Goal: Navigation & Orientation: Find specific page/section

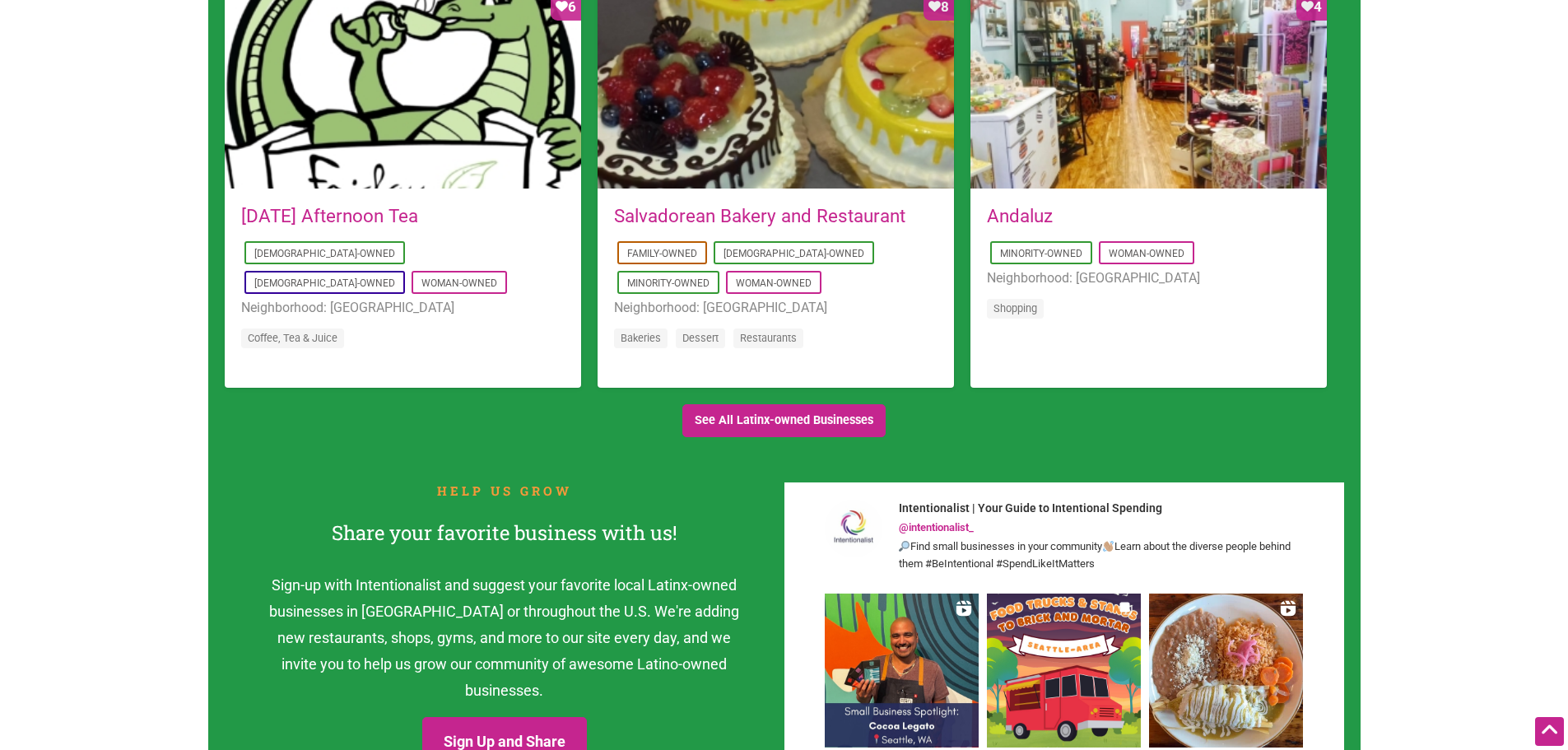
scroll to position [1614, 0]
click at [735, 432] on link "See All Latinx-owned Businesses" at bounding box center [784, 422] width 204 height 34
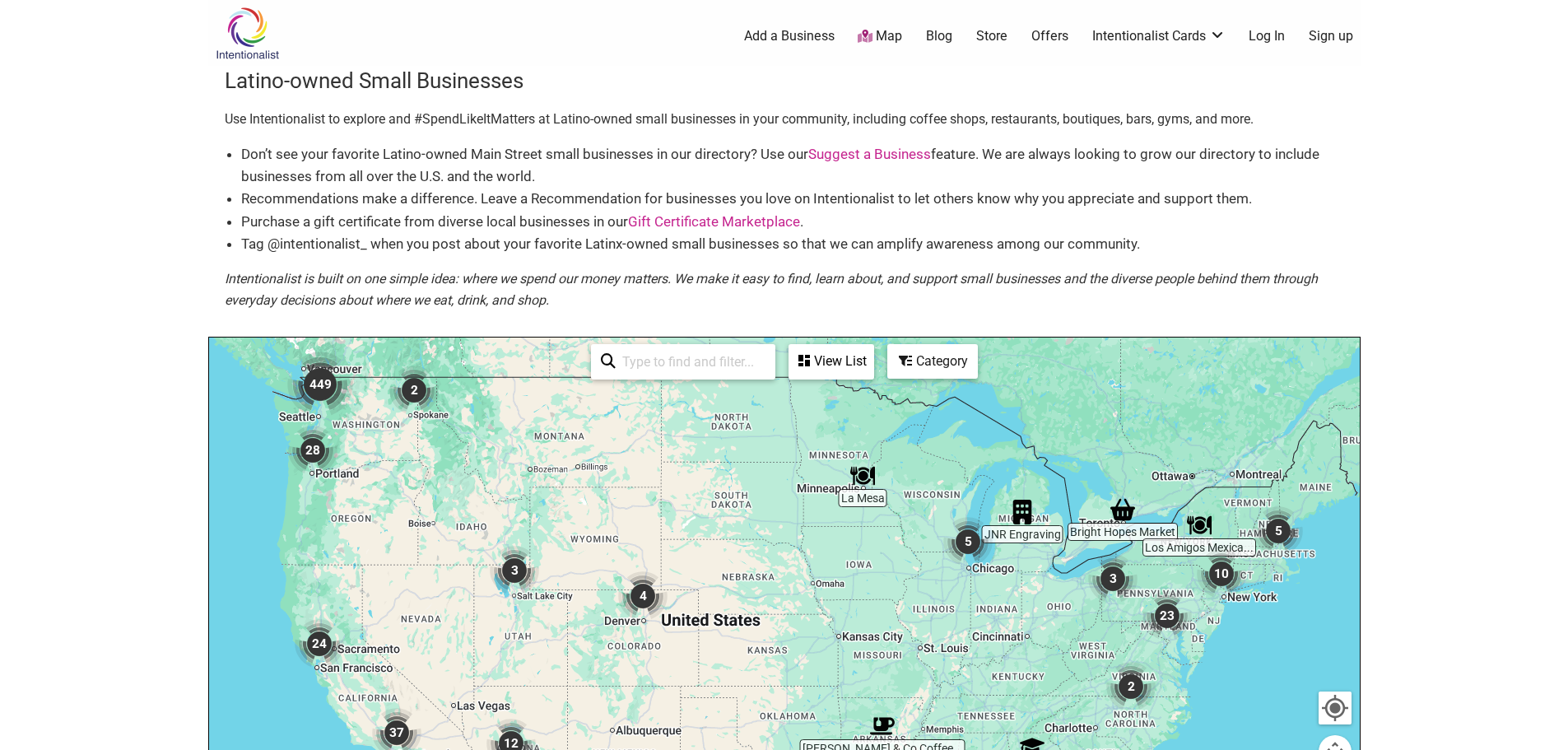
click at [319, 376] on img "449" at bounding box center [320, 384] width 65 height 65
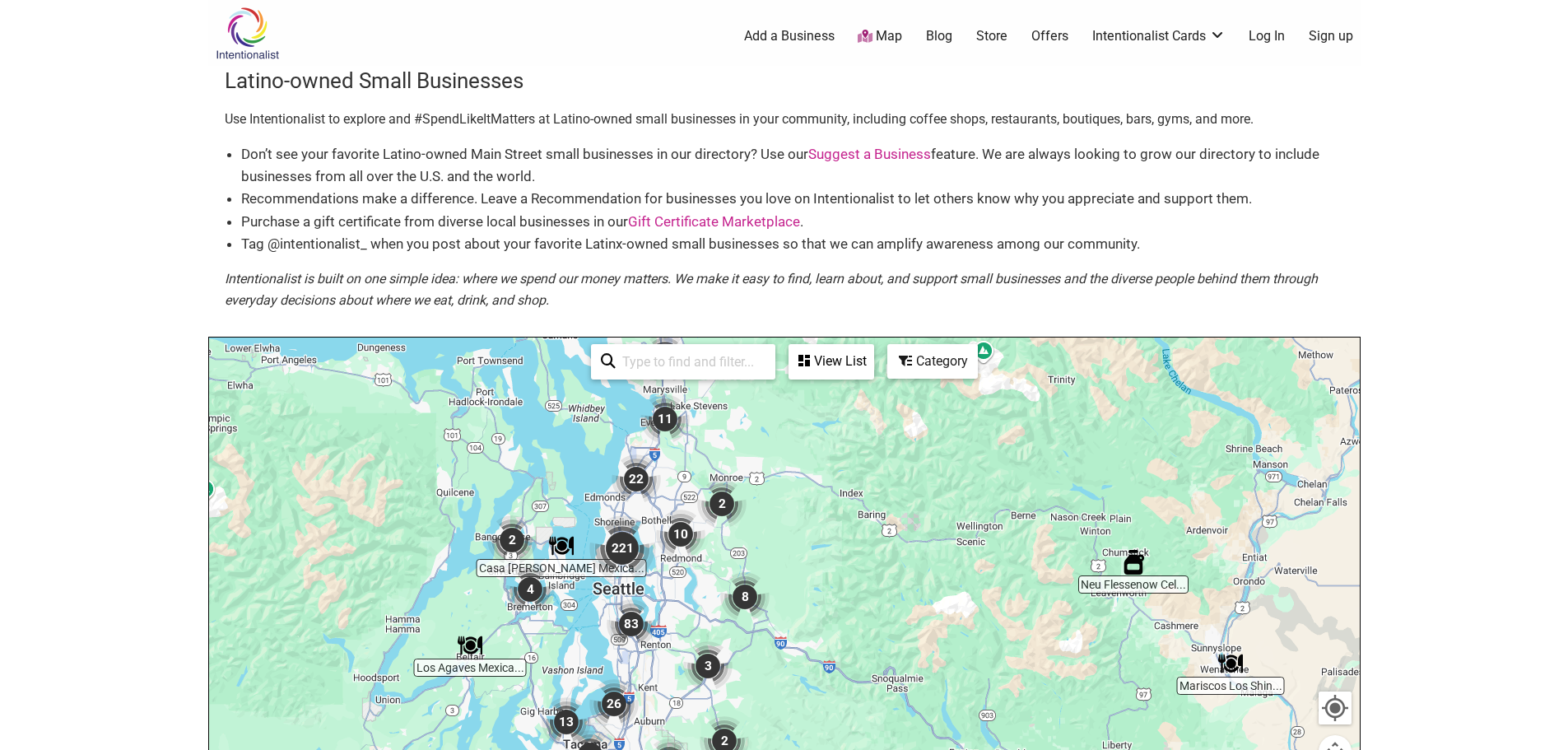
drag, startPoint x: 751, startPoint y: 659, endPoint x: 660, endPoint y: 457, distance: 221.6
click at [660, 457] on div "To navigate, press the arrow keys." at bounding box center [784, 657] width 1151 height 641
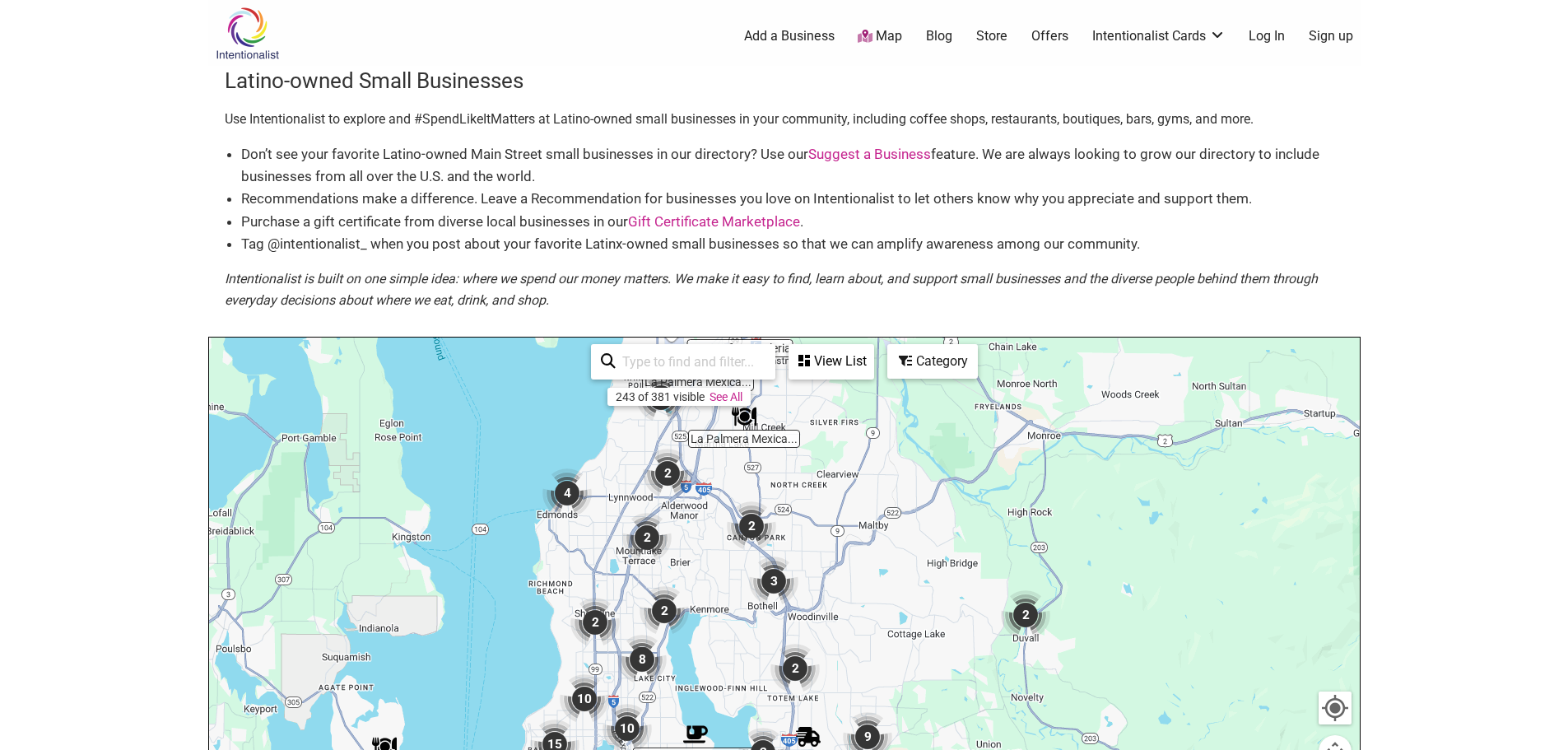
click at [59, 531] on body "× Menu 0 Add a Business Map Blog Store Offers Intentionalist Cards Buy Black Ca…" at bounding box center [784, 375] width 1568 height 750
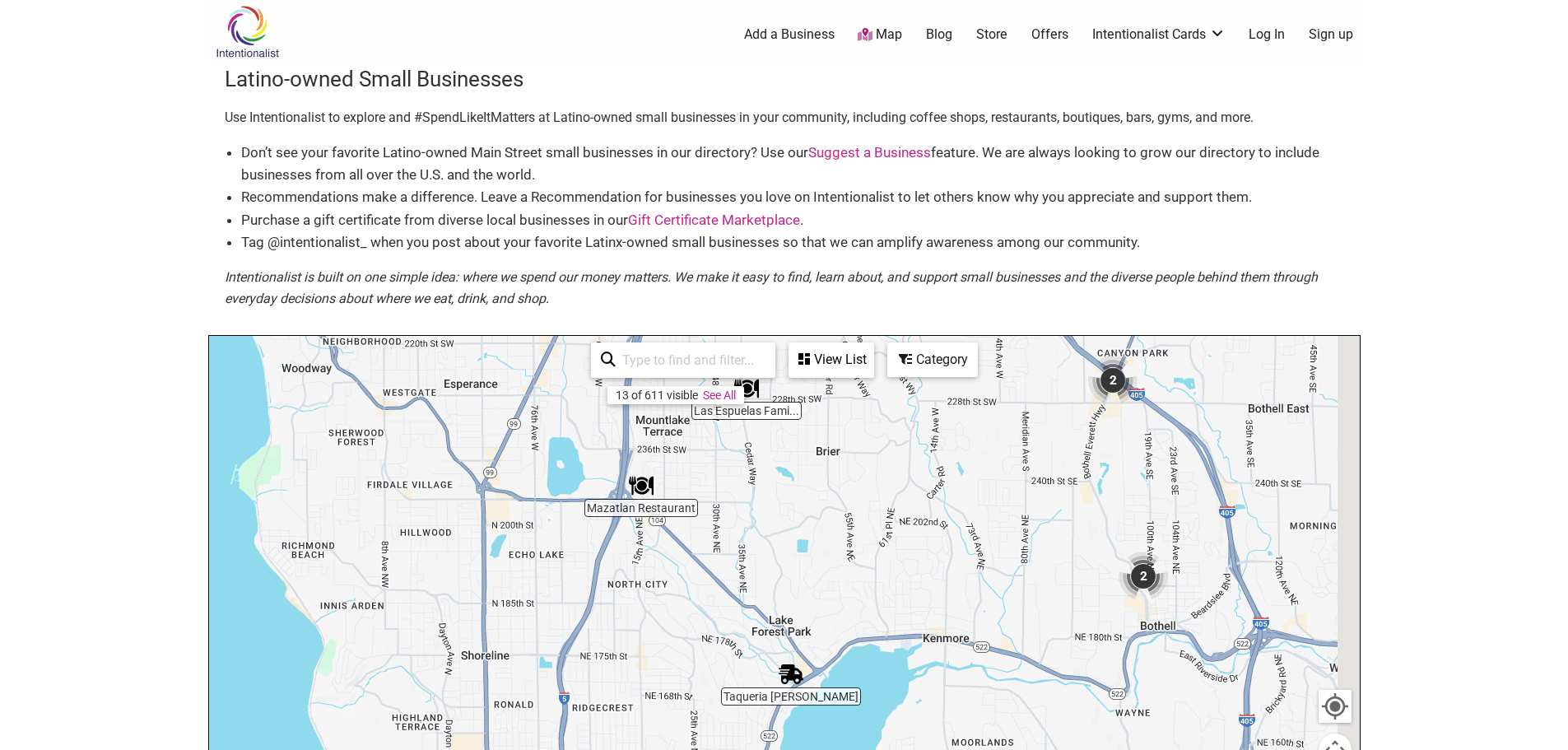
drag, startPoint x: 681, startPoint y: 607, endPoint x: 624, endPoint y: 280, distance: 331.9
click at [624, 280] on div "Latino-owned Small Businesses Use Intentionalist to explore and #SpendLikeItMat…" at bounding box center [784, 521] width 1152 height 913
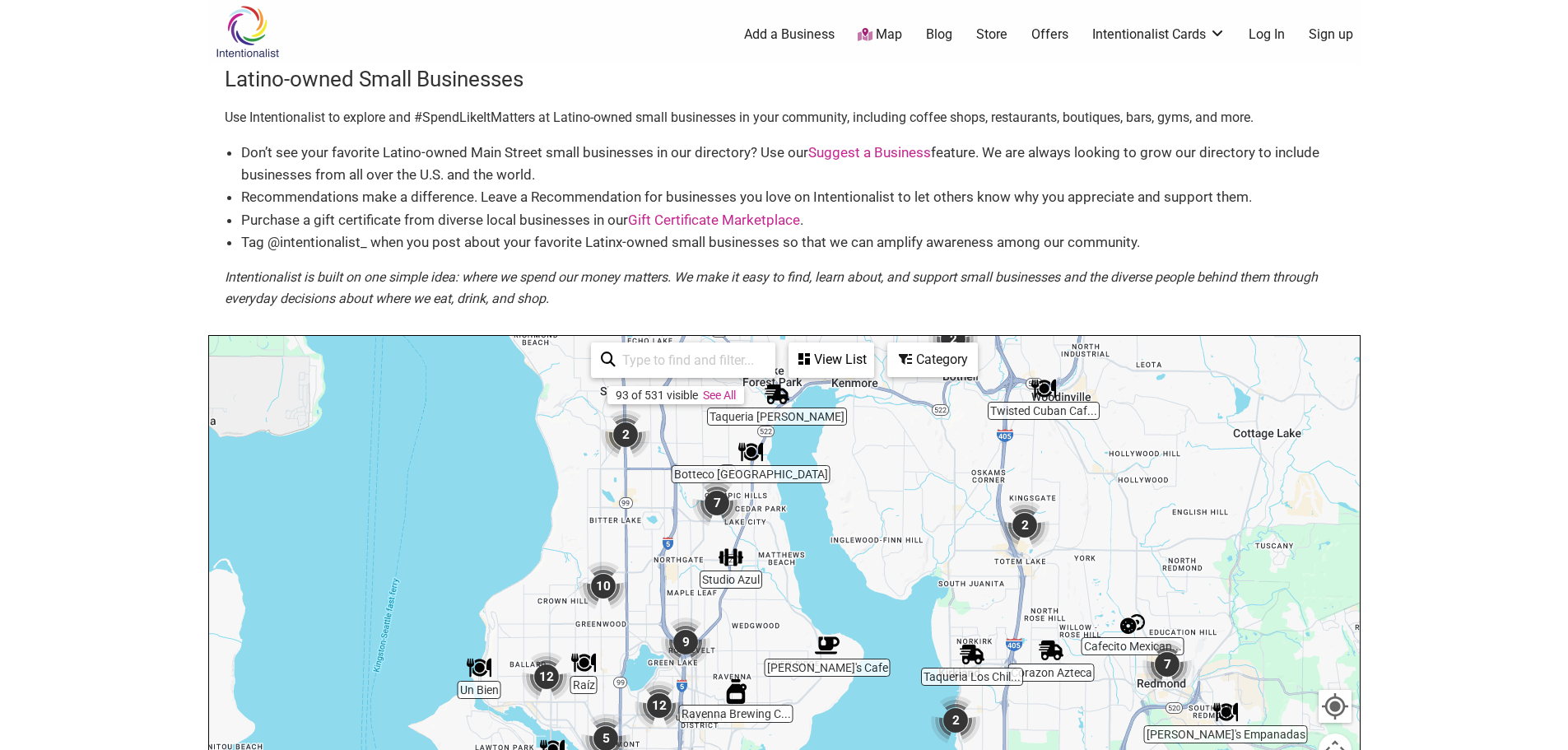
drag, startPoint x: 602, startPoint y: 616, endPoint x: 688, endPoint y: 407, distance: 226.0
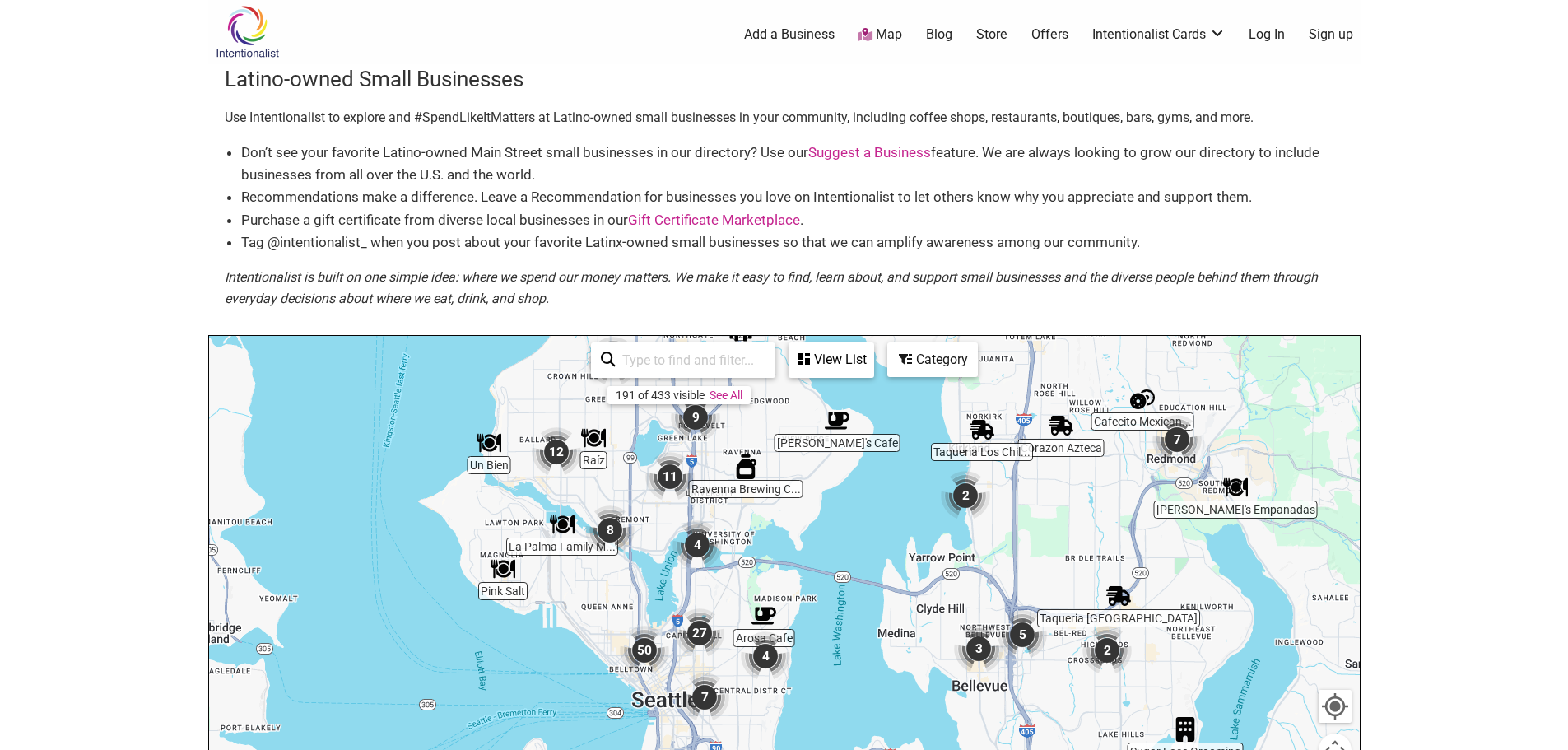
drag, startPoint x: 620, startPoint y: 627, endPoint x: 623, endPoint y: 375, distance: 252.0
click at [623, 375] on div "Un Bien Taqueria Toñita Arosa Cafe Studio Azul Willy's Cafe Twisted Cuban Caf..…" at bounding box center [784, 656] width 1151 height 641
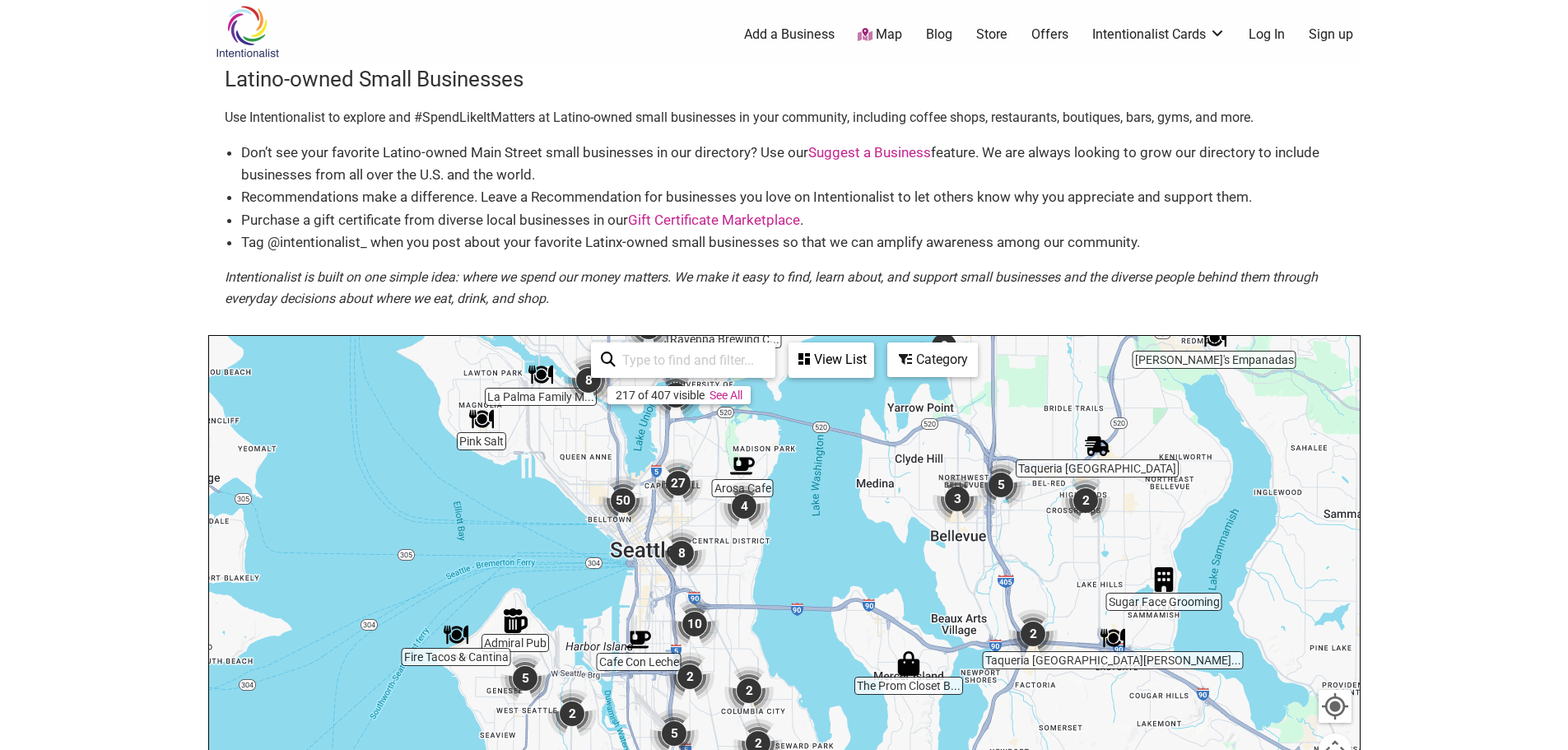
drag, startPoint x: 625, startPoint y: 612, endPoint x: 585, endPoint y: 437, distance: 179.5
click at [585, 437] on div "To navigate, press the arrow keys." at bounding box center [784, 656] width 1151 height 641
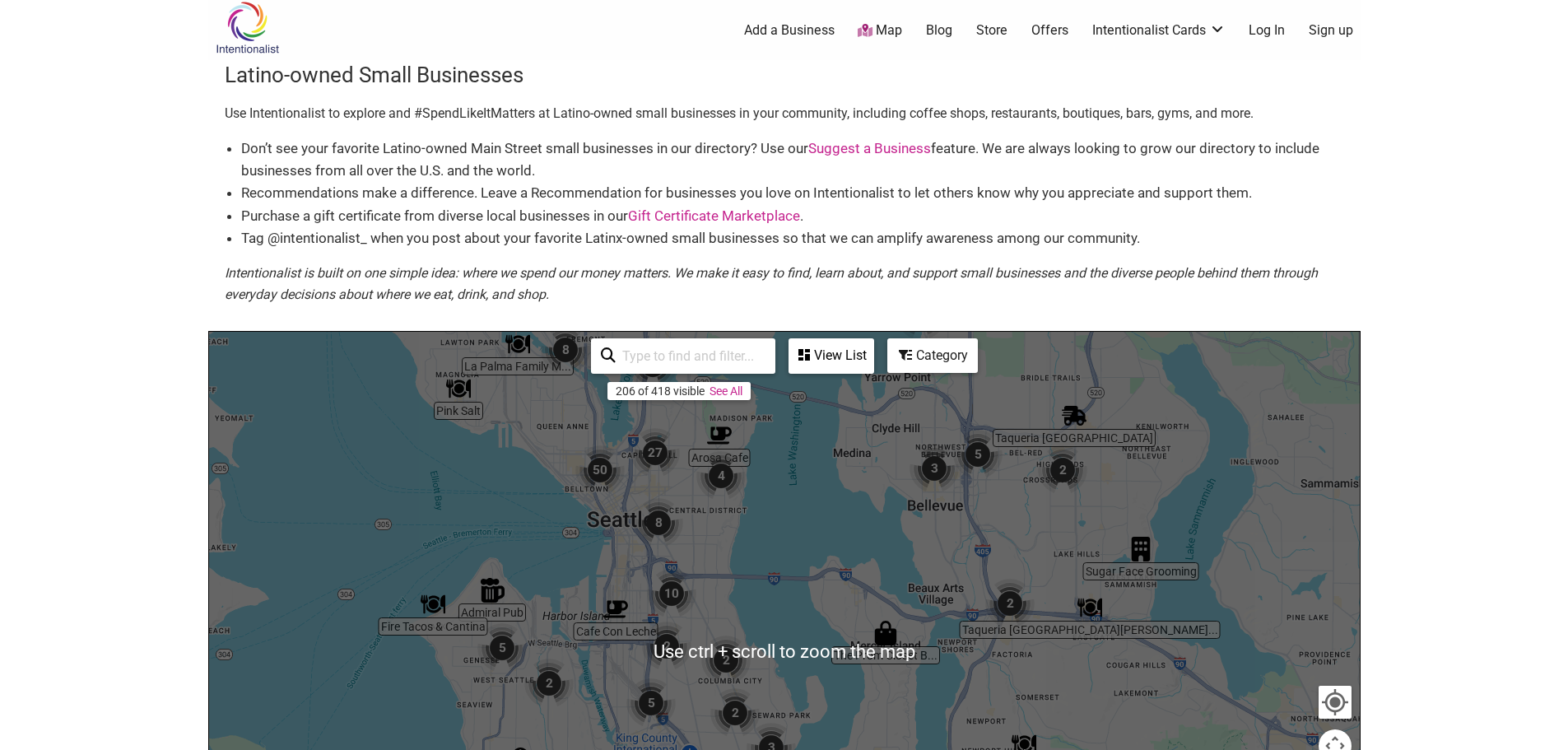
scroll to position [7, 0]
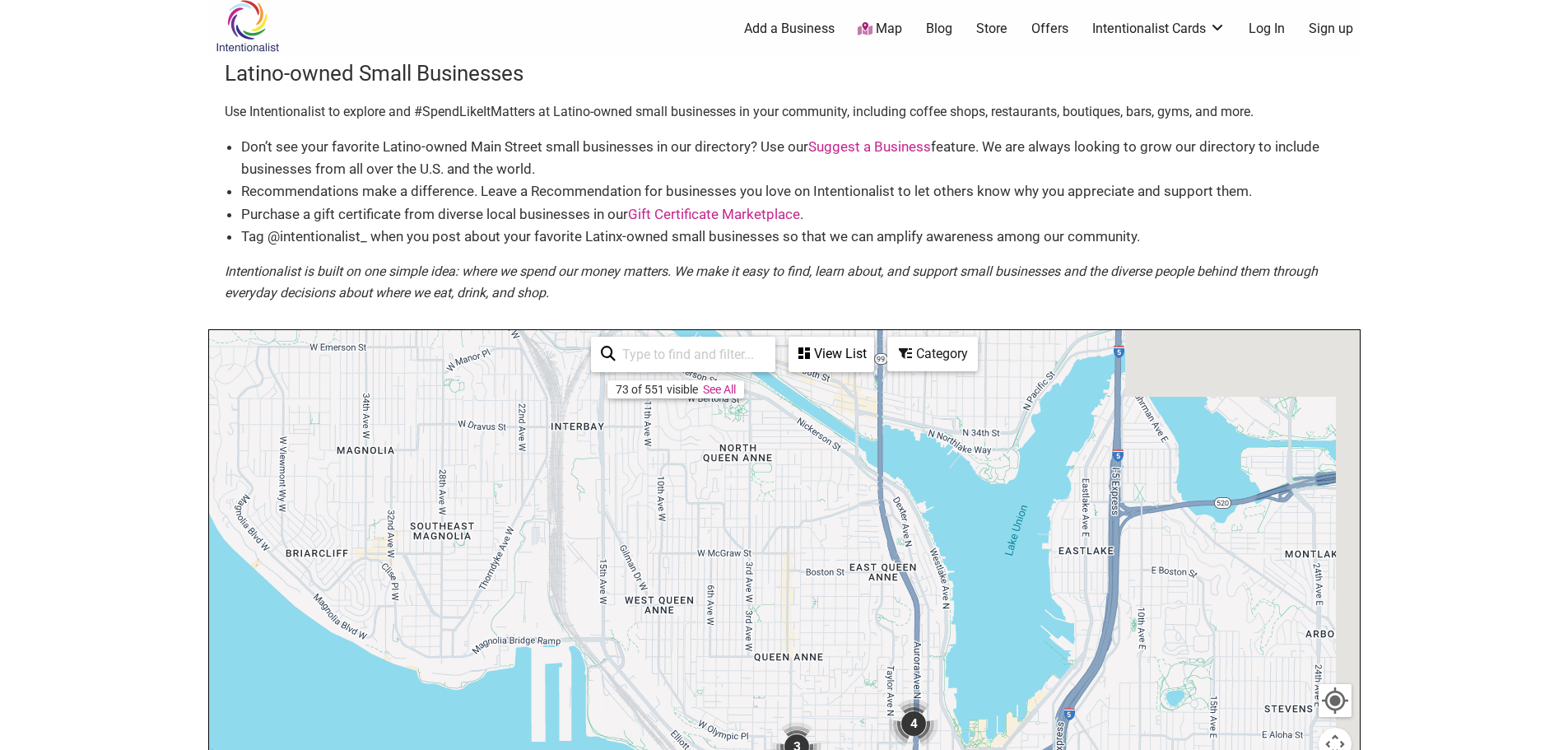
drag, startPoint x: 643, startPoint y: 452, endPoint x: 451, endPoint y: 767, distance: 368.9
click at [451, 743] on html "× Menu 0 Add a Business Map Blog Store Offers Intentionalist Cards Buy Black Ca…" at bounding box center [784, 367] width 1568 height 750
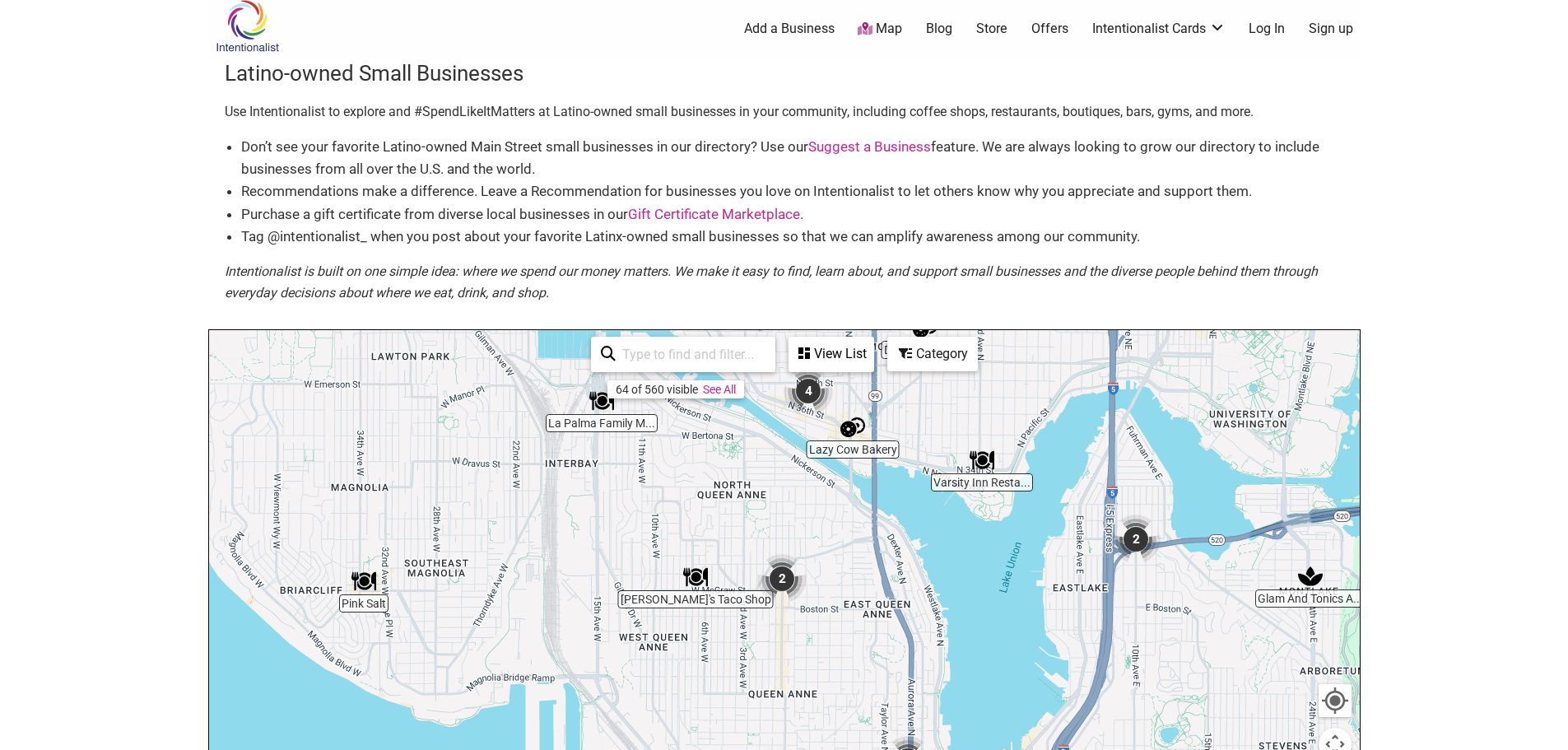
click at [607, 411] on img "La Palma Family Mexican Restaurant" at bounding box center [601, 401] width 25 height 25
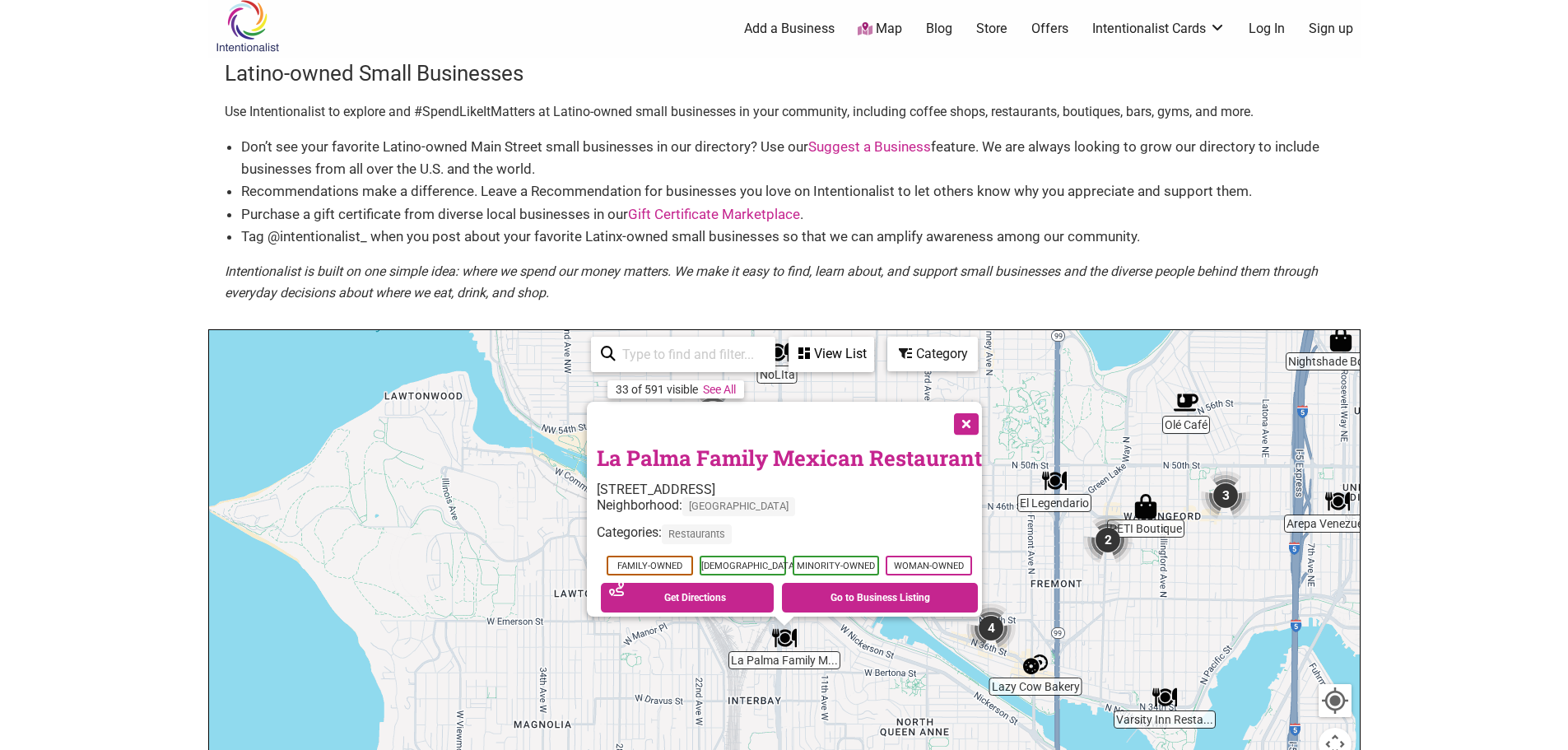
click at [712, 448] on link "La Palma Family Mexican Restaurant" at bounding box center [789, 458] width 385 height 28
click at [91, 351] on body "× Menu 0 Add a Business Map Blog Store Offers Intentionalist Cards Buy Black Ca…" at bounding box center [784, 367] width 1568 height 750
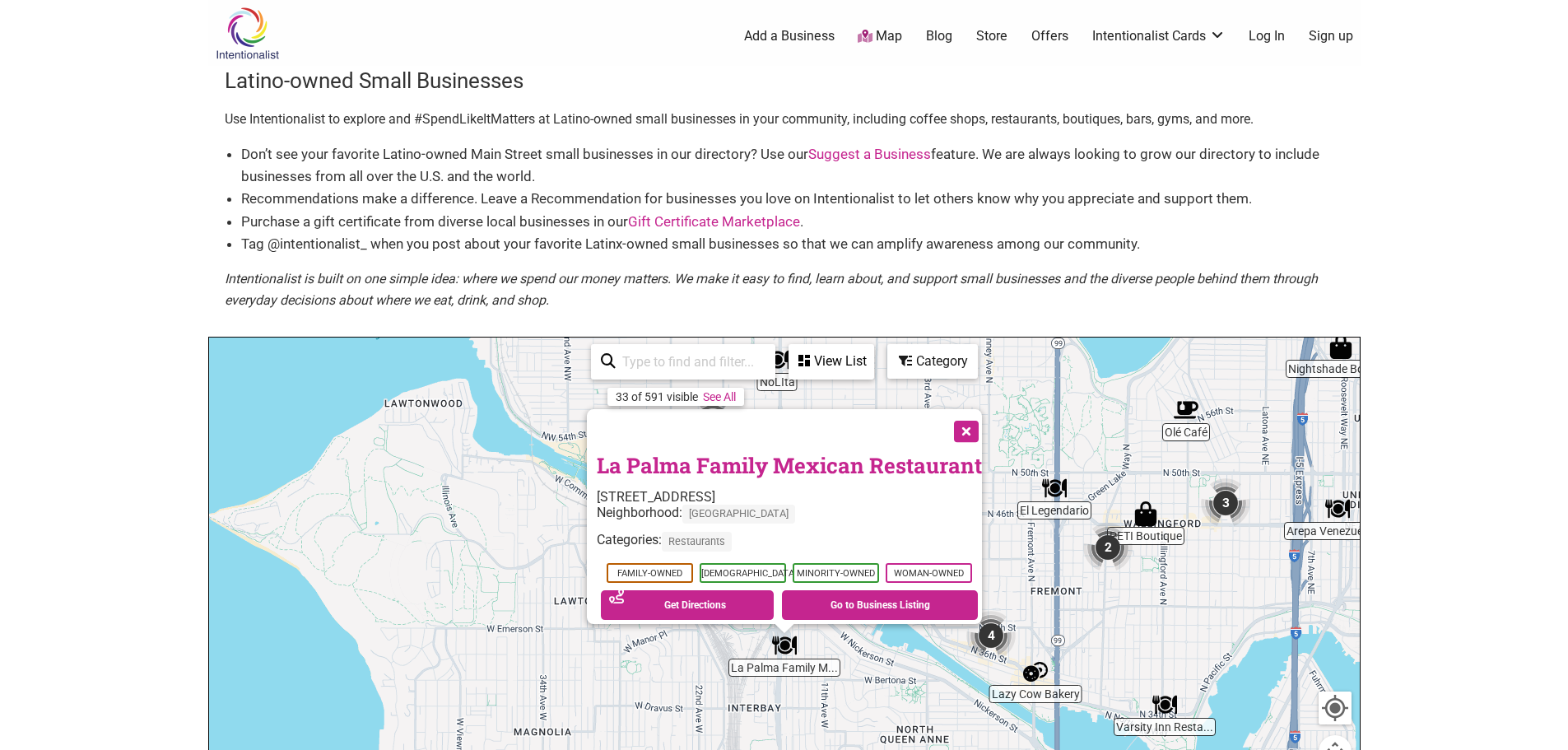
scroll to position [1, 0]
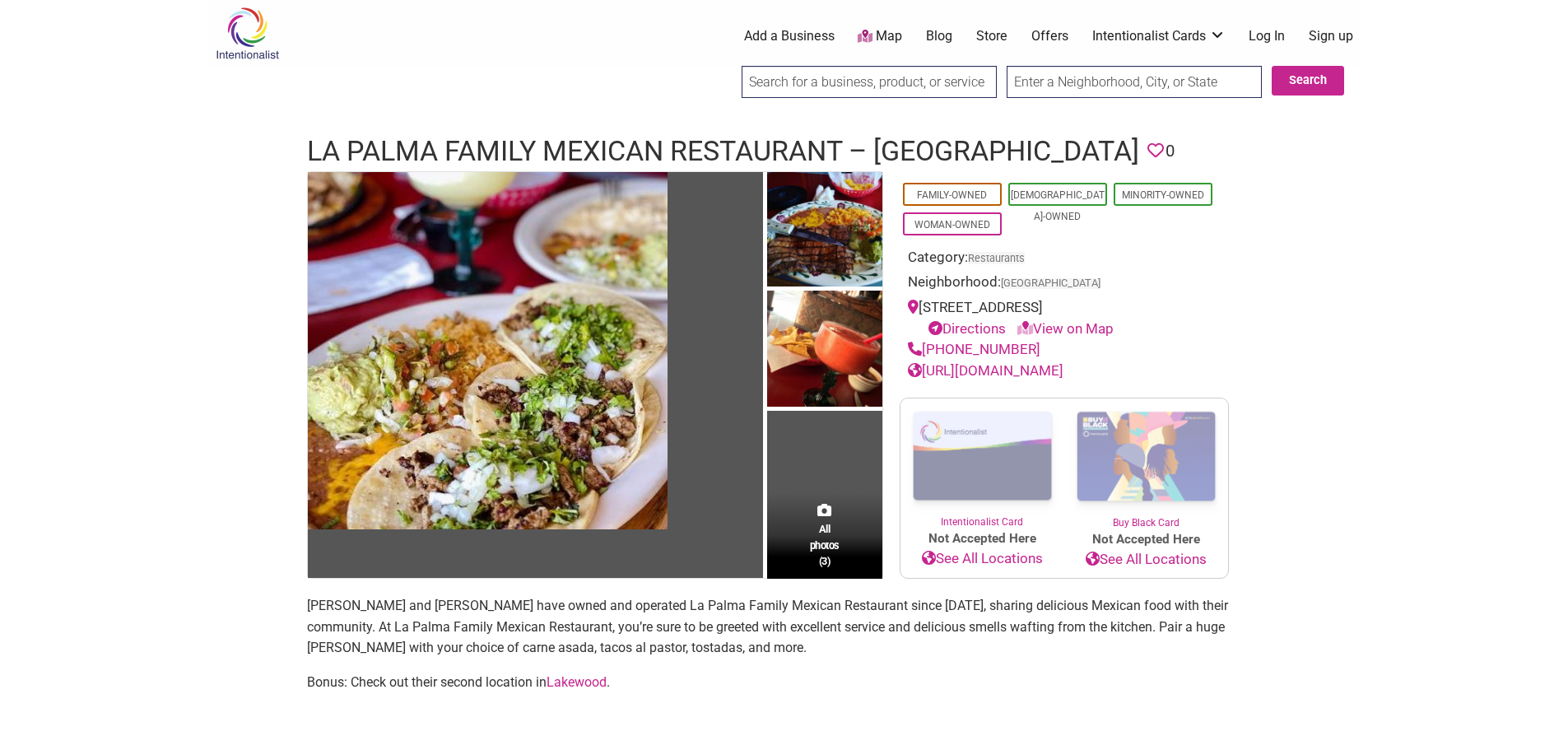
click at [82, 394] on body "× Menu 0 Add a Business Map Blog Store Offers Intentionalist Cards Buy Black Ca…" at bounding box center [784, 375] width 1568 height 750
